Goal: Find specific page/section: Find specific page/section

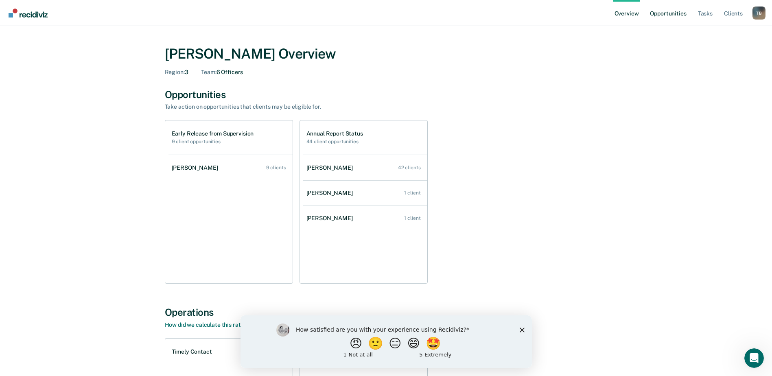
click at [676, 10] on link "Opportunities" at bounding box center [667, 13] width 39 height 26
